Goal: Navigation & Orientation: Find specific page/section

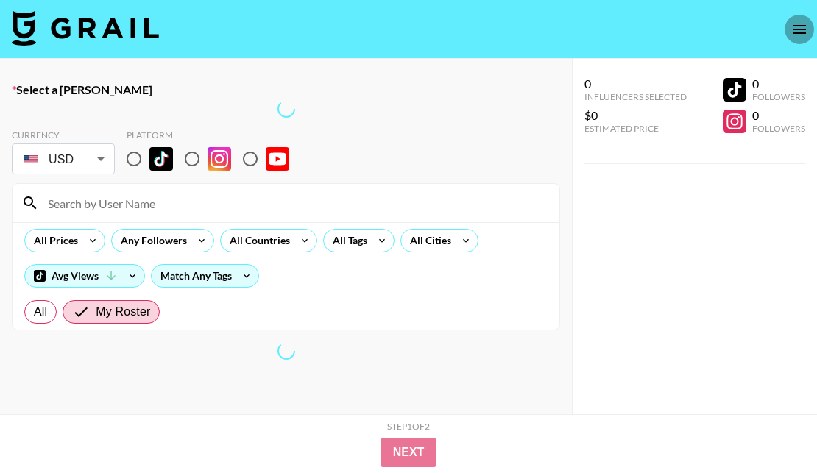
click at [807, 27] on icon "open drawer" at bounding box center [799, 30] width 18 height 18
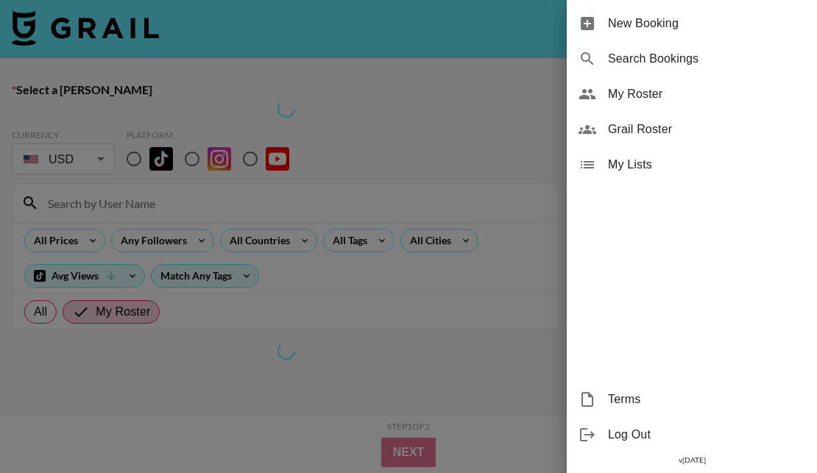
click at [708, 91] on span "My Roster" at bounding box center [706, 94] width 197 height 18
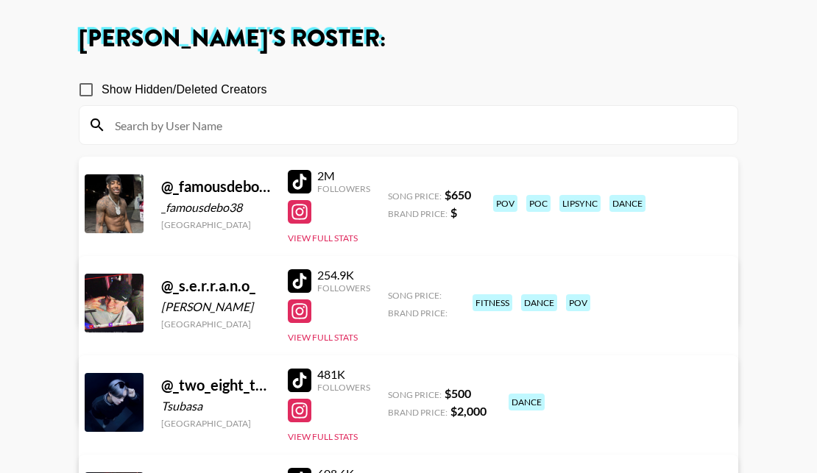
scroll to position [69, 0]
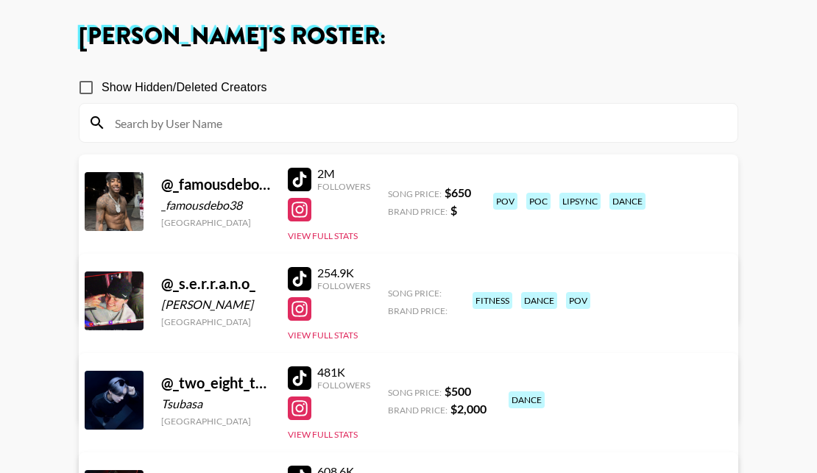
click at [302, 277] on div at bounding box center [300, 279] width 24 height 24
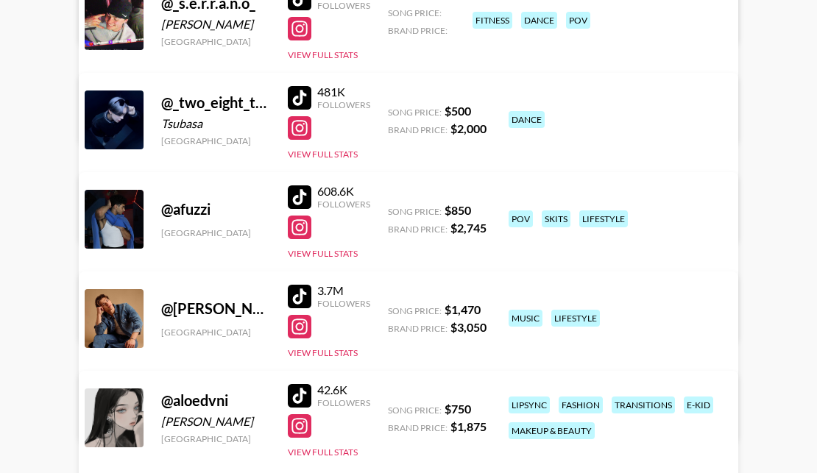
scroll to position [353, 0]
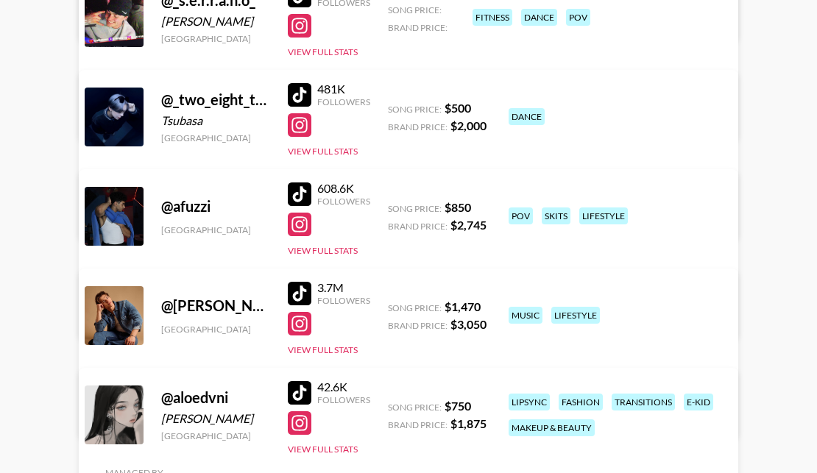
click at [308, 192] on div at bounding box center [300, 195] width 24 height 24
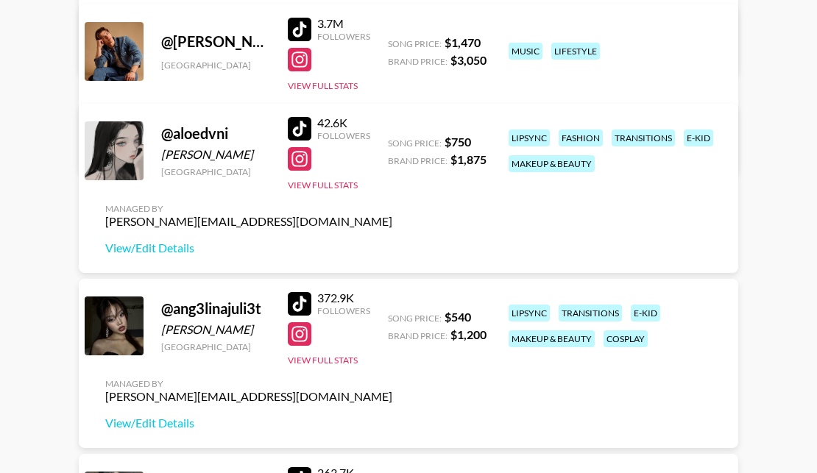
scroll to position [706, 0]
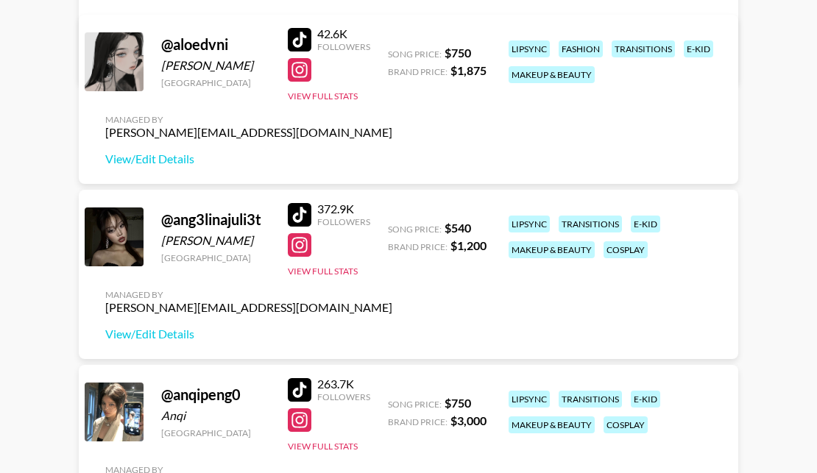
click at [300, 211] on div at bounding box center [300, 215] width 24 height 24
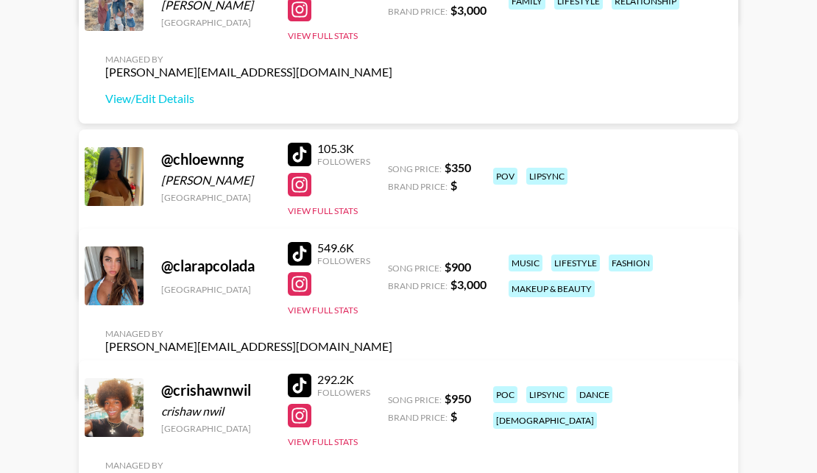
scroll to position [1802, 0]
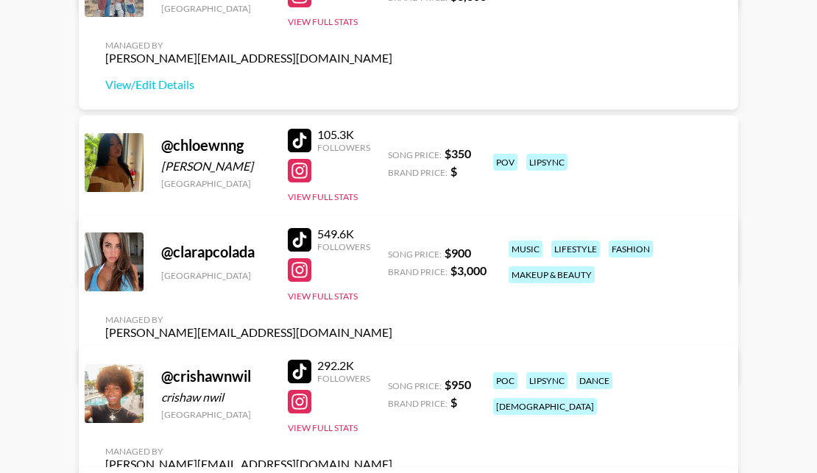
click at [300, 131] on div at bounding box center [300, 141] width 24 height 24
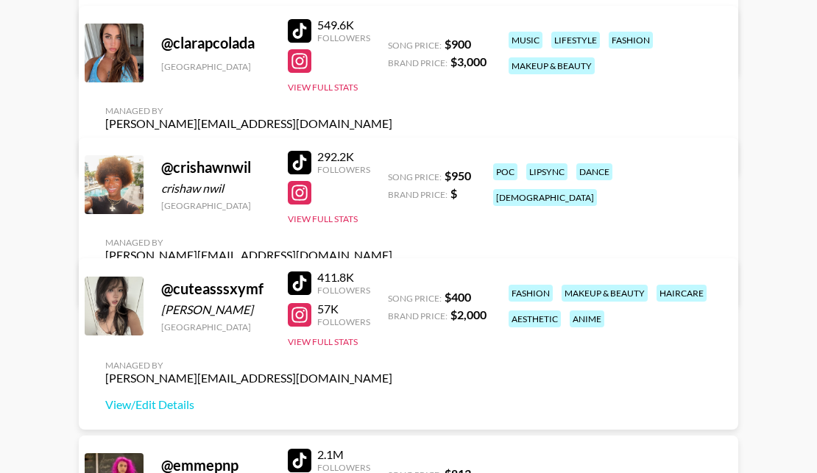
scroll to position [2023, 0]
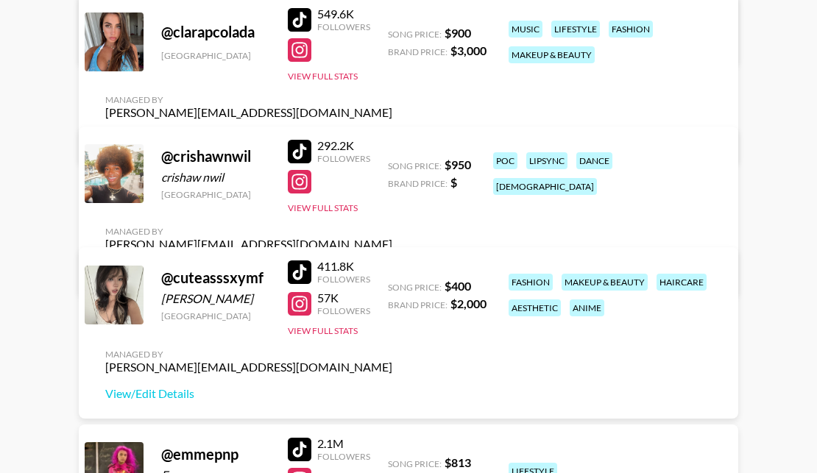
click at [302, 160] on div at bounding box center [300, 152] width 24 height 24
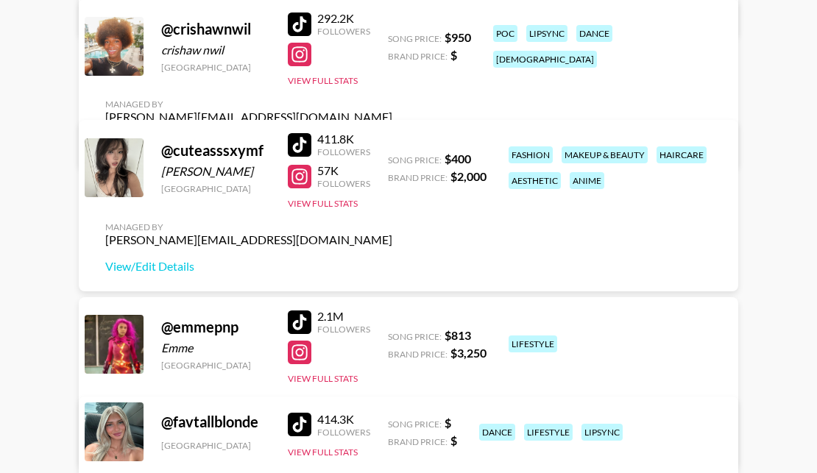
scroll to position [2196, 0]
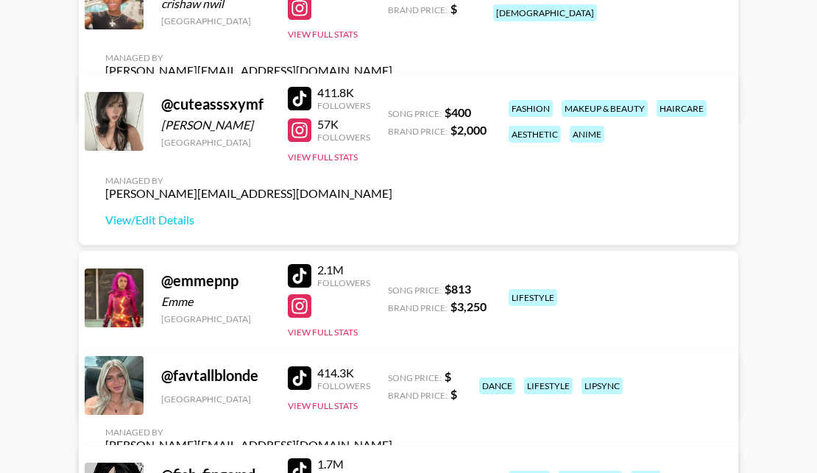
click at [307, 96] on div at bounding box center [300, 99] width 24 height 24
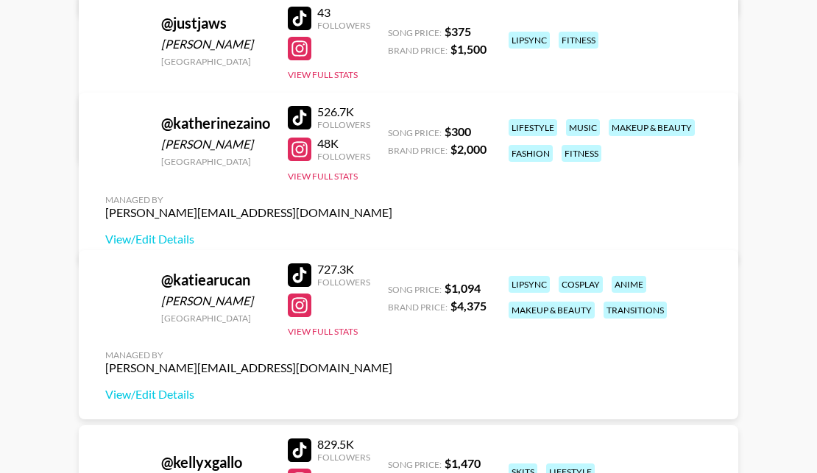
scroll to position [5925, 0]
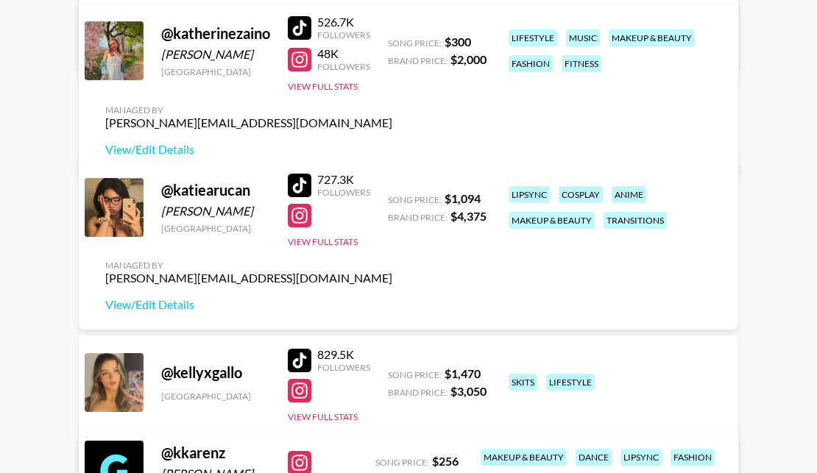
click at [303, 40] on div at bounding box center [300, 28] width 24 height 24
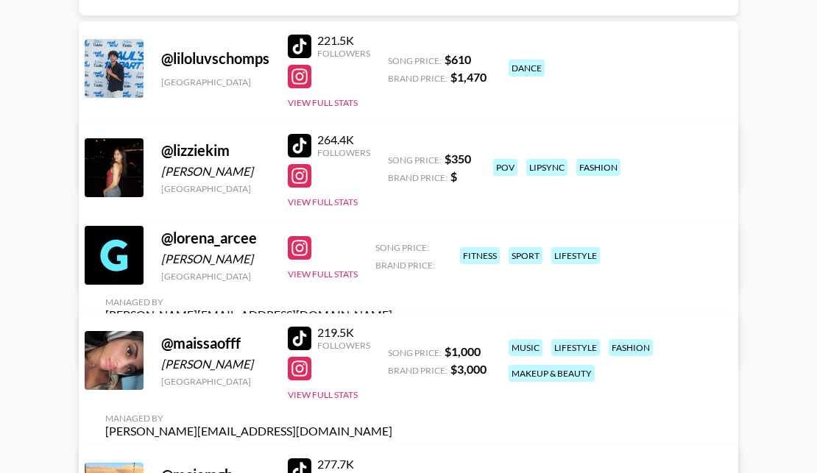
scroll to position [6996, 0]
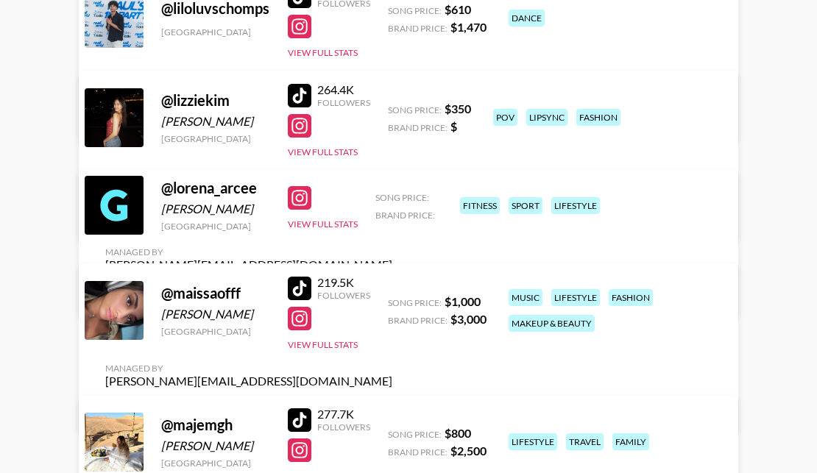
click at [302, 91] on div at bounding box center [300, 96] width 24 height 24
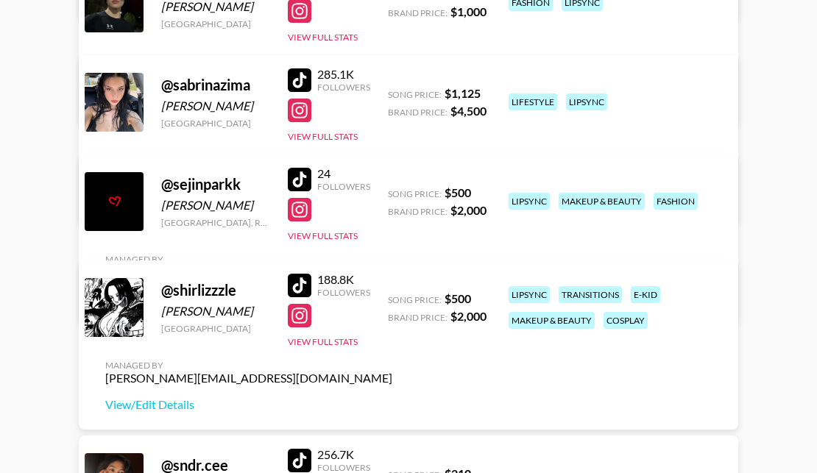
scroll to position [9368, 0]
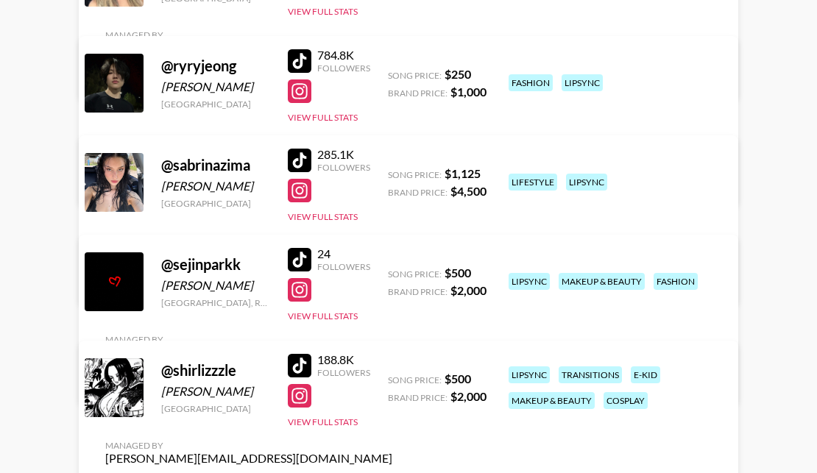
click at [296, 62] on div at bounding box center [300, 61] width 24 height 24
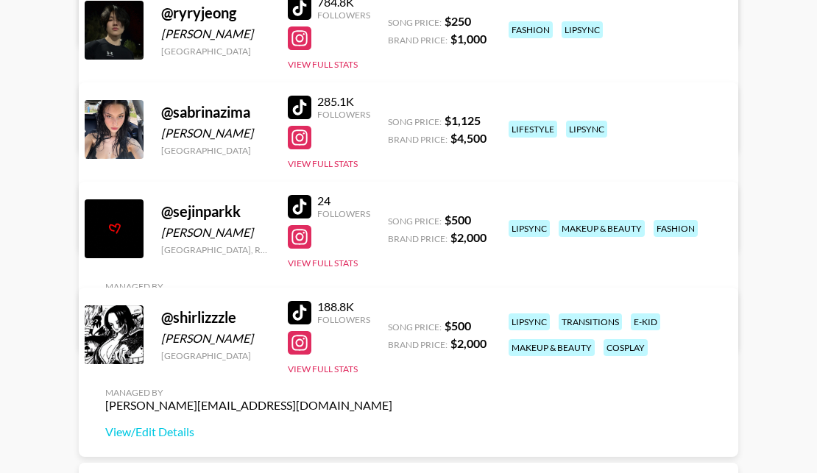
scroll to position [9425, 0]
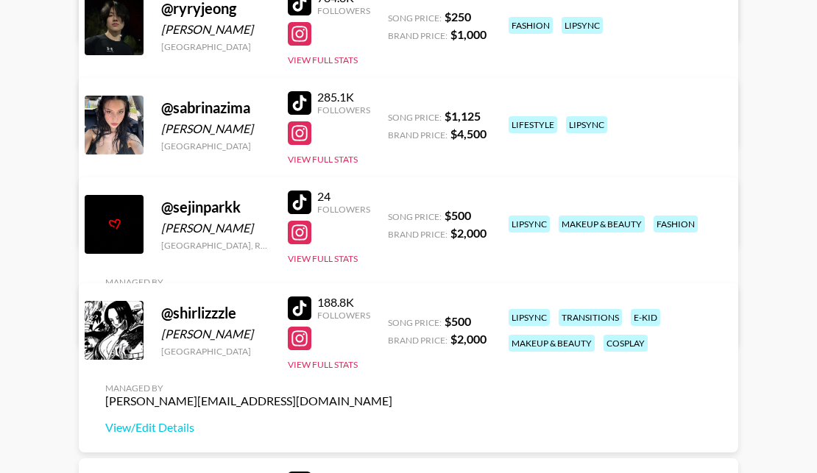
click at [296, 308] on div at bounding box center [300, 309] width 24 height 24
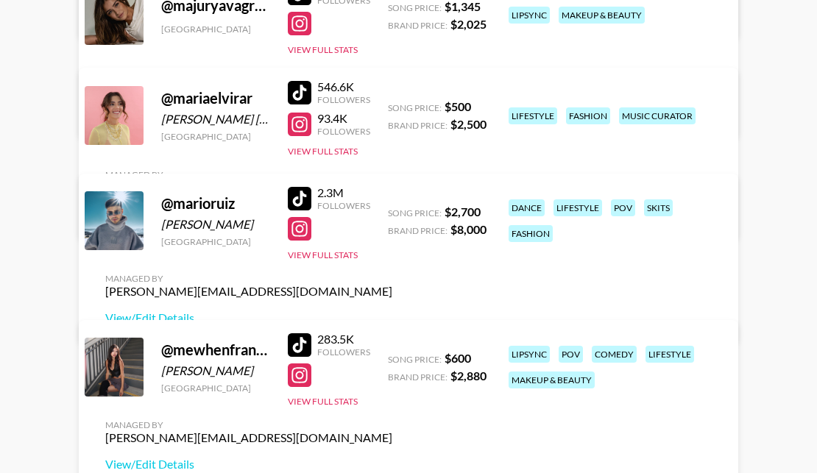
scroll to position [7498, 0]
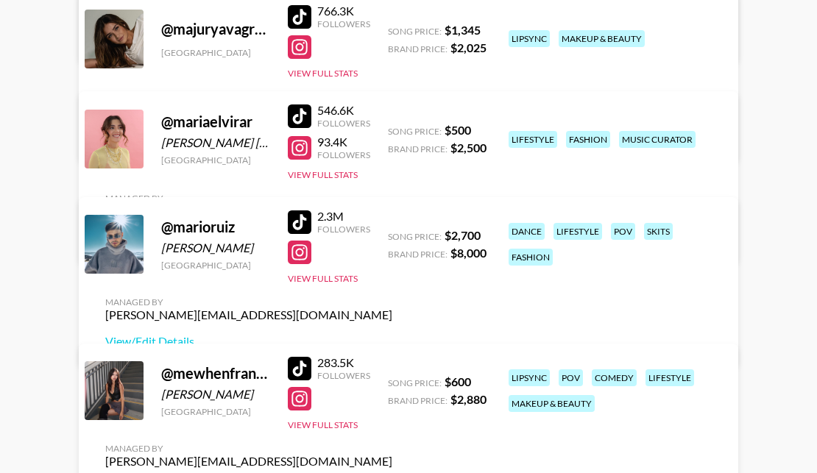
click at [306, 381] on div at bounding box center [300, 369] width 24 height 24
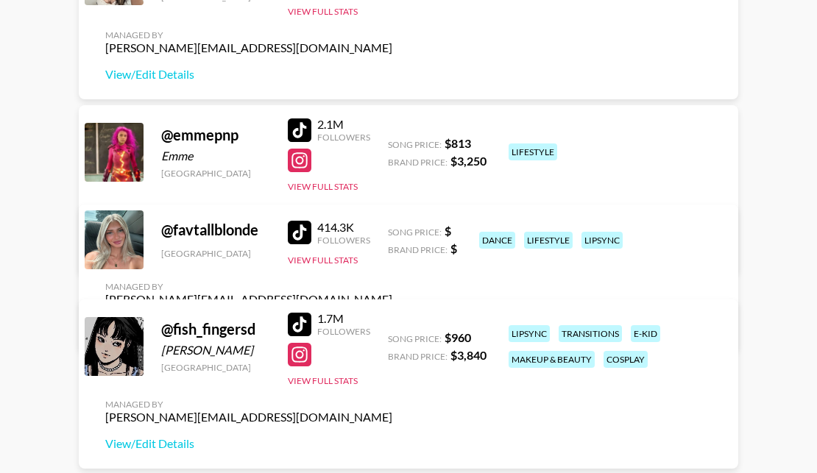
scroll to position [2271, 0]
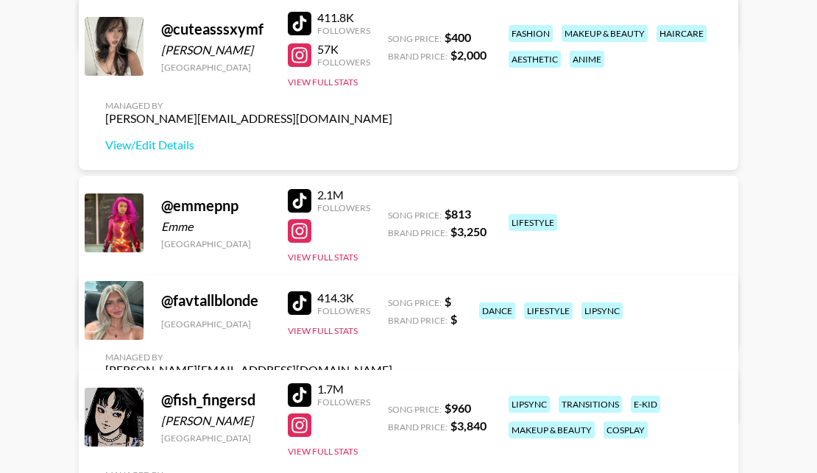
click at [303, 391] on div at bounding box center [300, 395] width 24 height 24
